Goal: Information Seeking & Learning: Learn about a topic

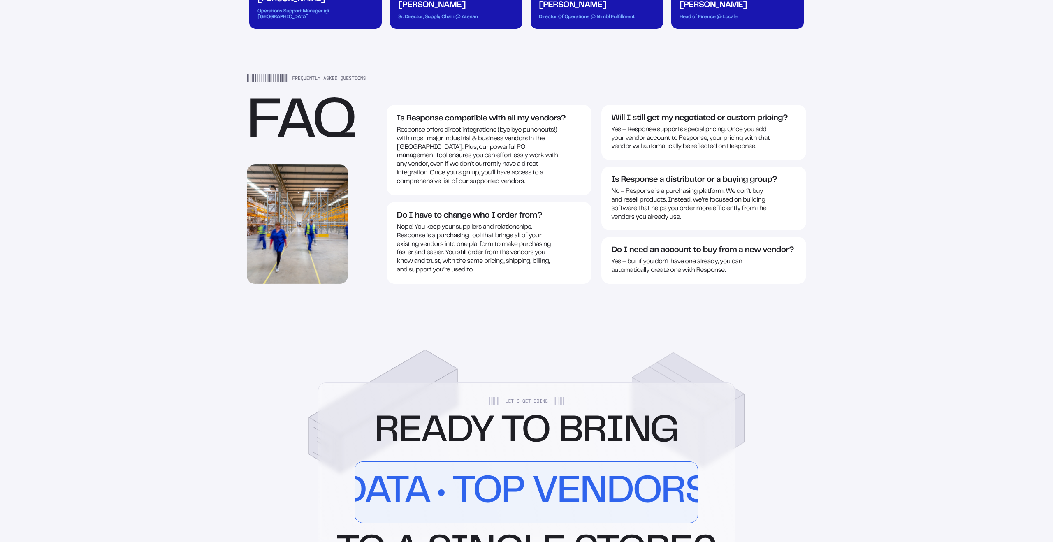
scroll to position [1401, 0]
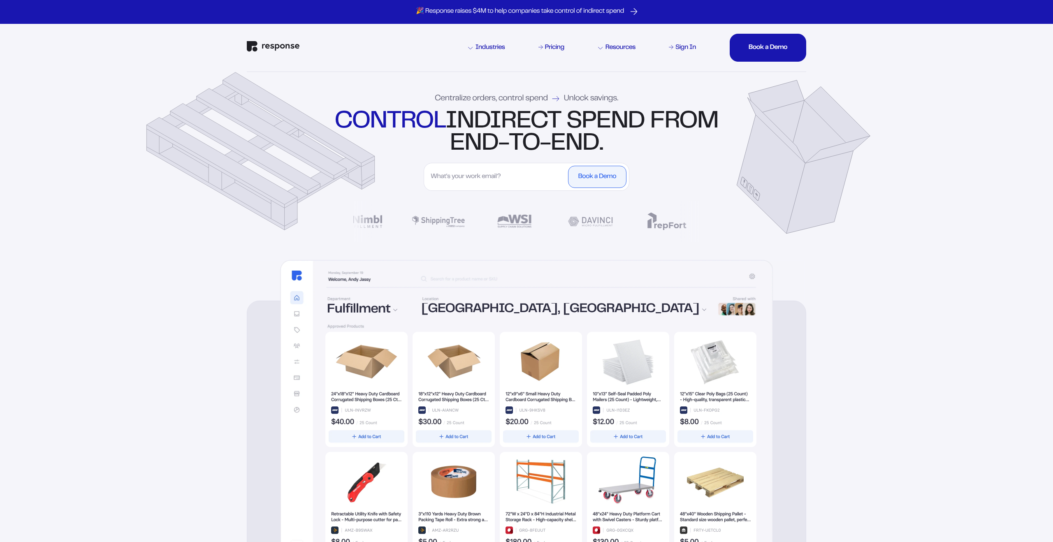
click at [468, 186] on input "First Name" at bounding box center [495, 177] width 139 height 22
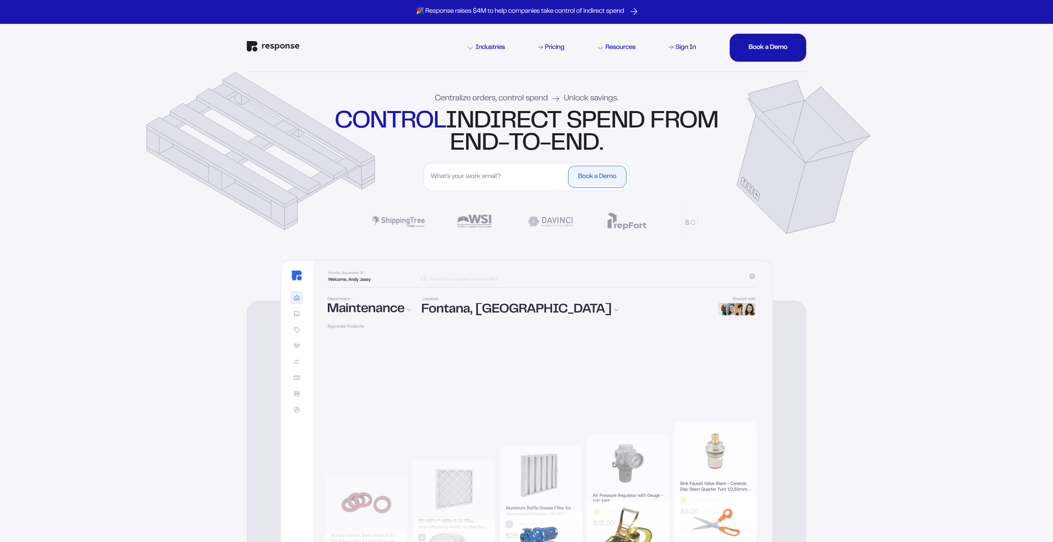
click at [380, 144] on div "control indirect spend from end-to-end." at bounding box center [527, 133] width 388 height 44
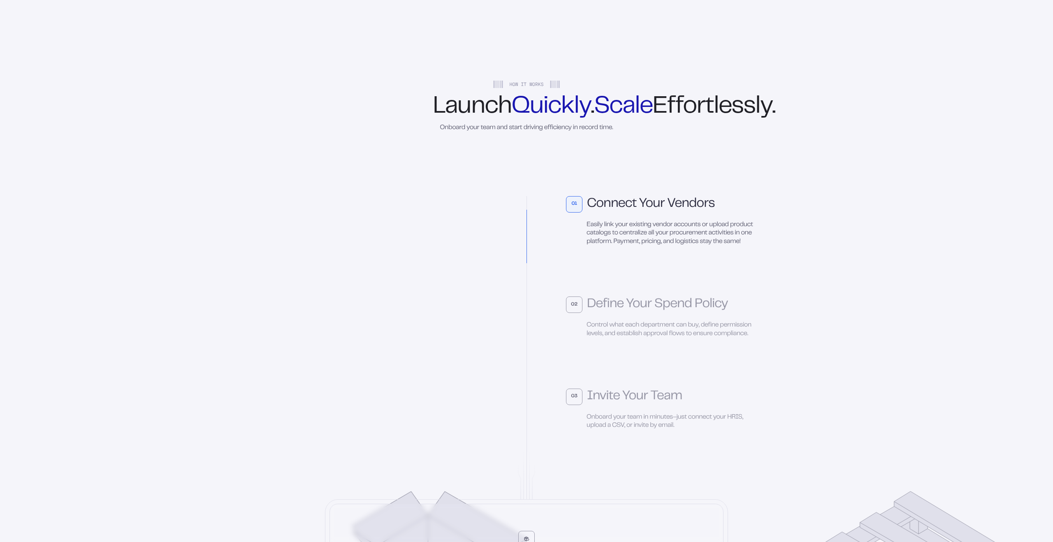
scroll to position [1912, 0]
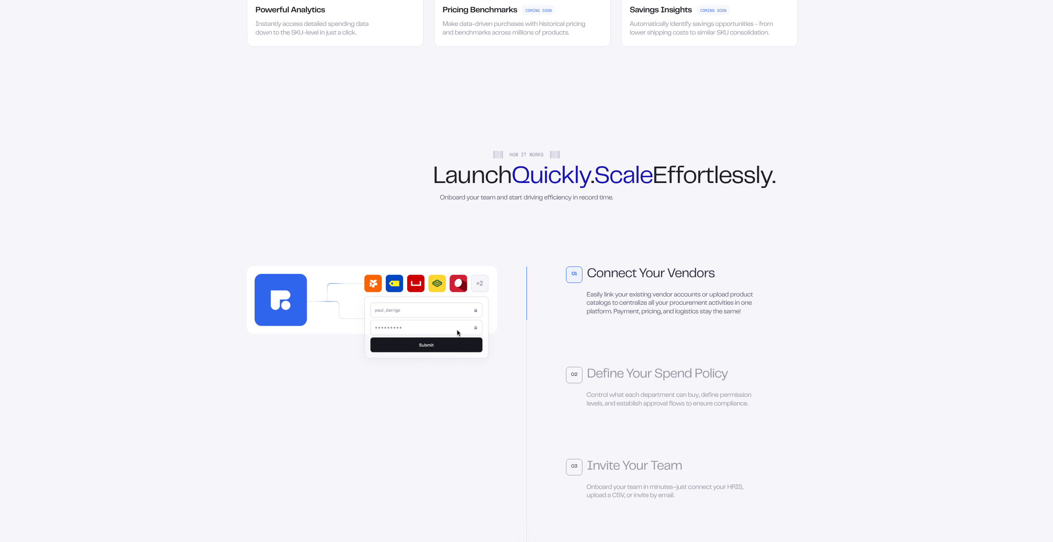
click at [566, 203] on div "Onboard your team and start driving efficiency in record time." at bounding box center [526, 198] width 173 height 9
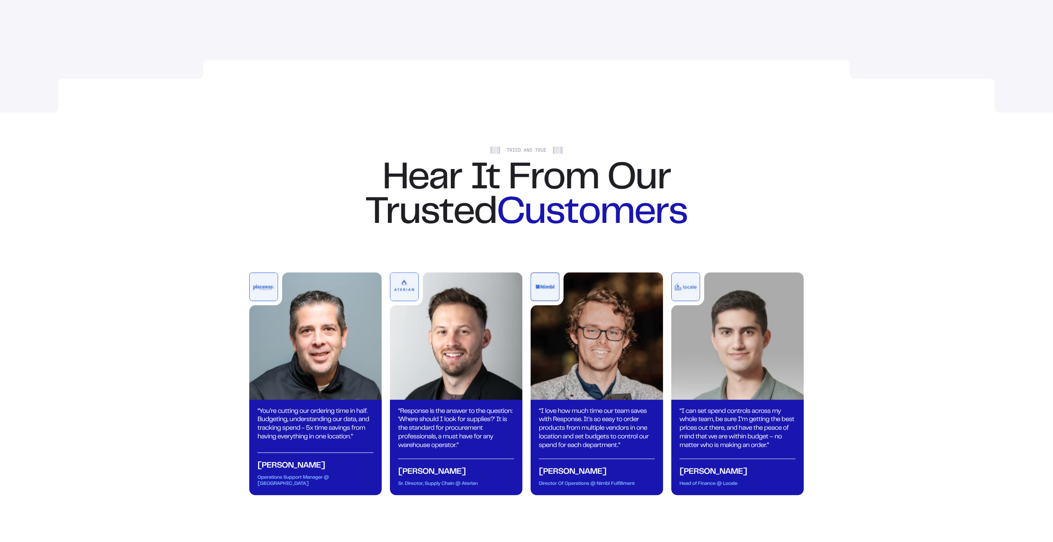
scroll to position [2828, 0]
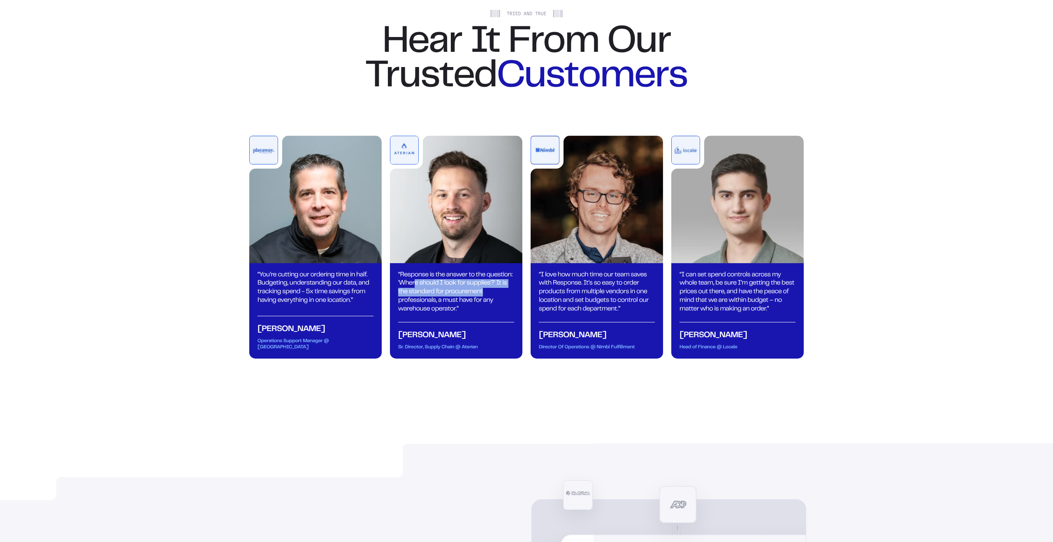
drag, startPoint x: 486, startPoint y: 313, endPoint x: 413, endPoint y: 306, distance: 73.6
click at [413, 306] on div "“ Response is the answer to the question: 'Where should I look for supplies?' I…" at bounding box center [456, 292] width 116 height 43
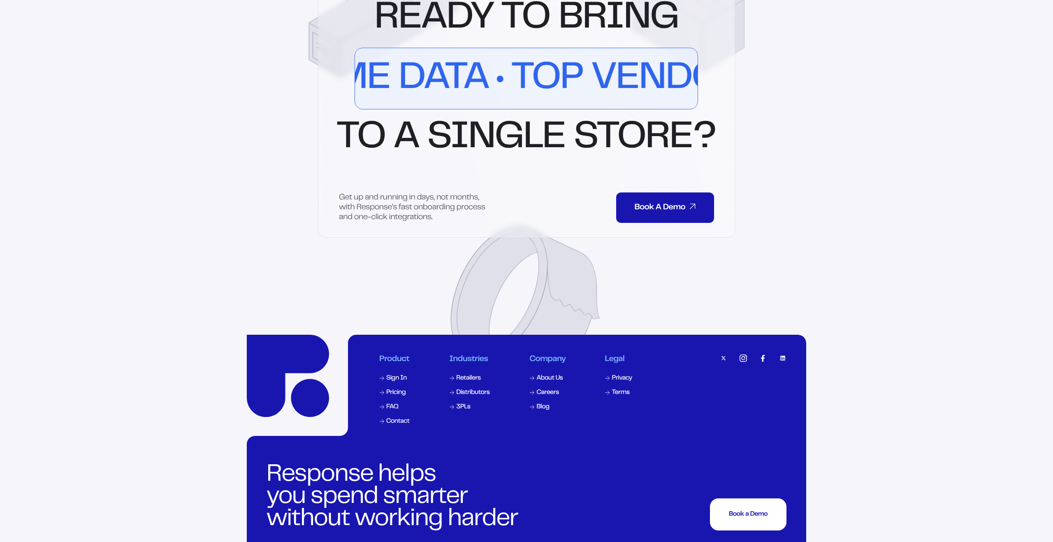
scroll to position [3870, 0]
